Goal: Navigation & Orientation: Go to known website

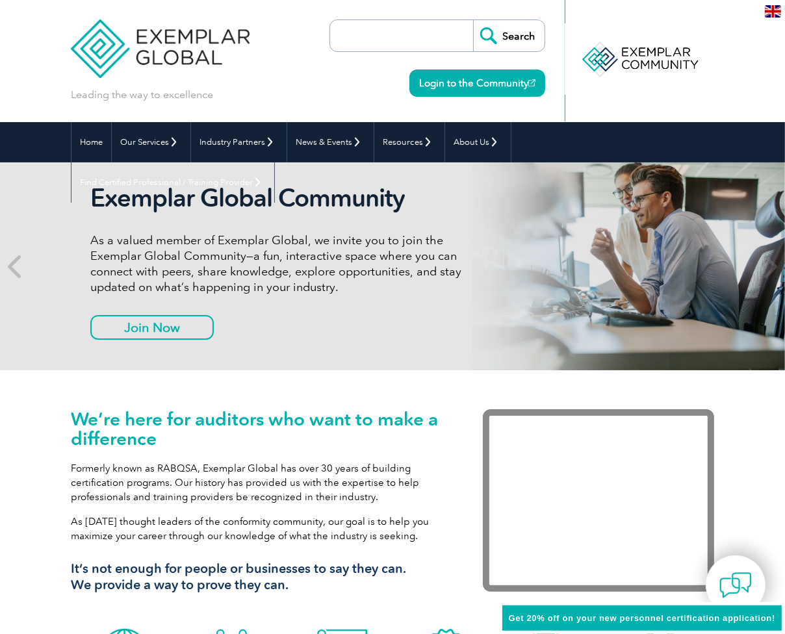
click at [771, 9] on img at bounding box center [773, 11] width 16 height 12
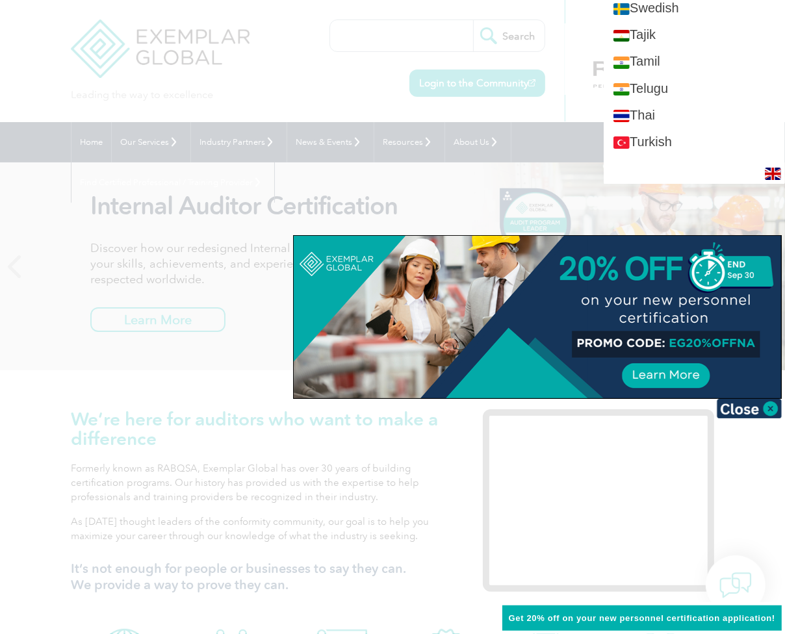
scroll to position [2330, 0]
click at [107, 90] on div at bounding box center [392, 317] width 785 height 634
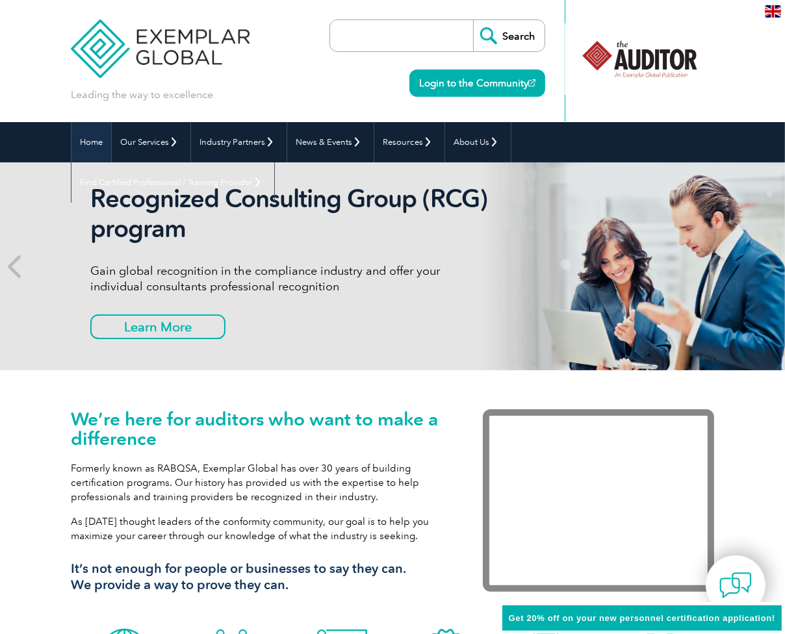
click at [99, 142] on link "Home" at bounding box center [92, 142] width 40 height 40
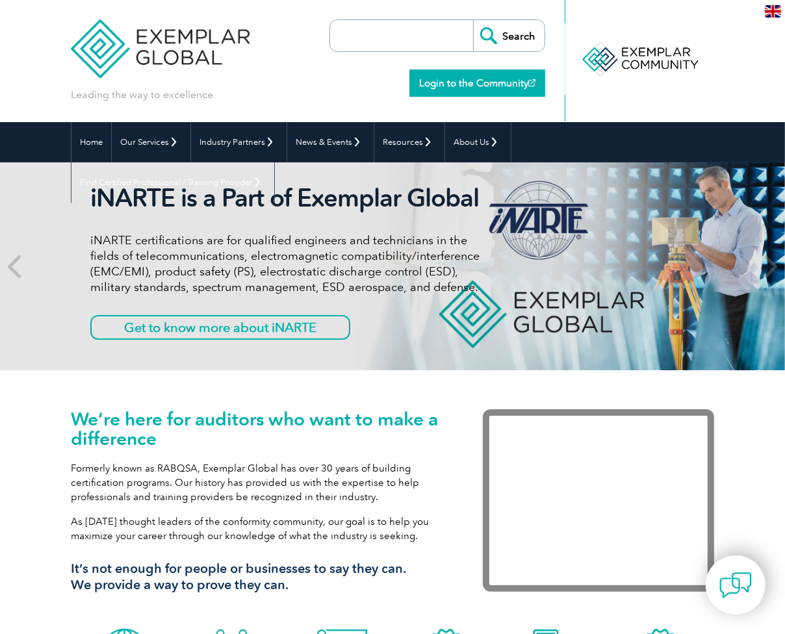
click at [465, 88] on link "Login to the Community" at bounding box center [478, 83] width 136 height 27
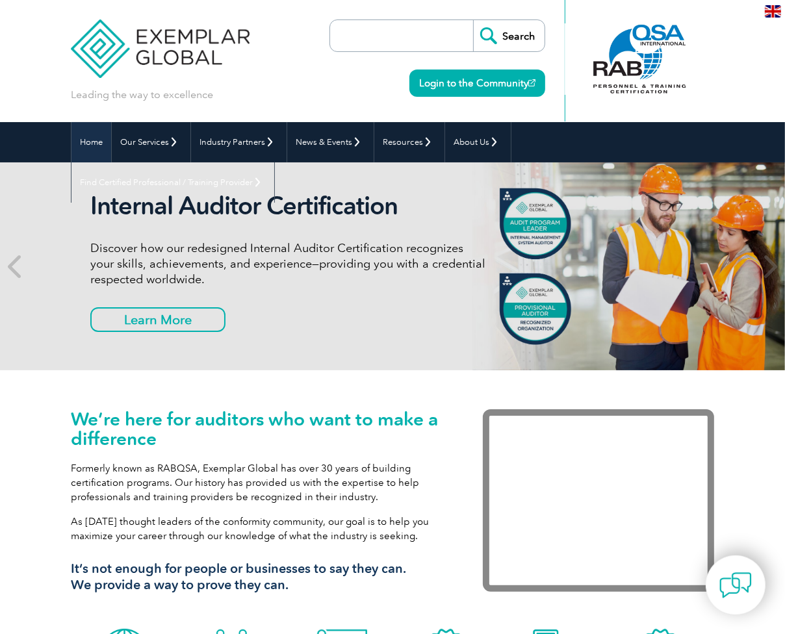
click at [102, 144] on link "Home" at bounding box center [92, 142] width 40 height 40
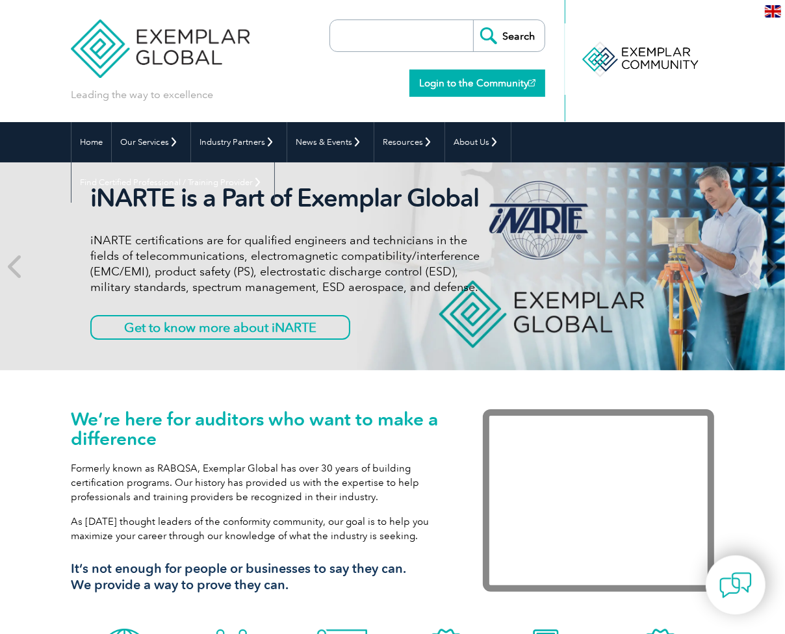
click at [465, 82] on link "Login to the Community" at bounding box center [478, 83] width 136 height 27
